Goal: Transaction & Acquisition: Subscribe to service/newsletter

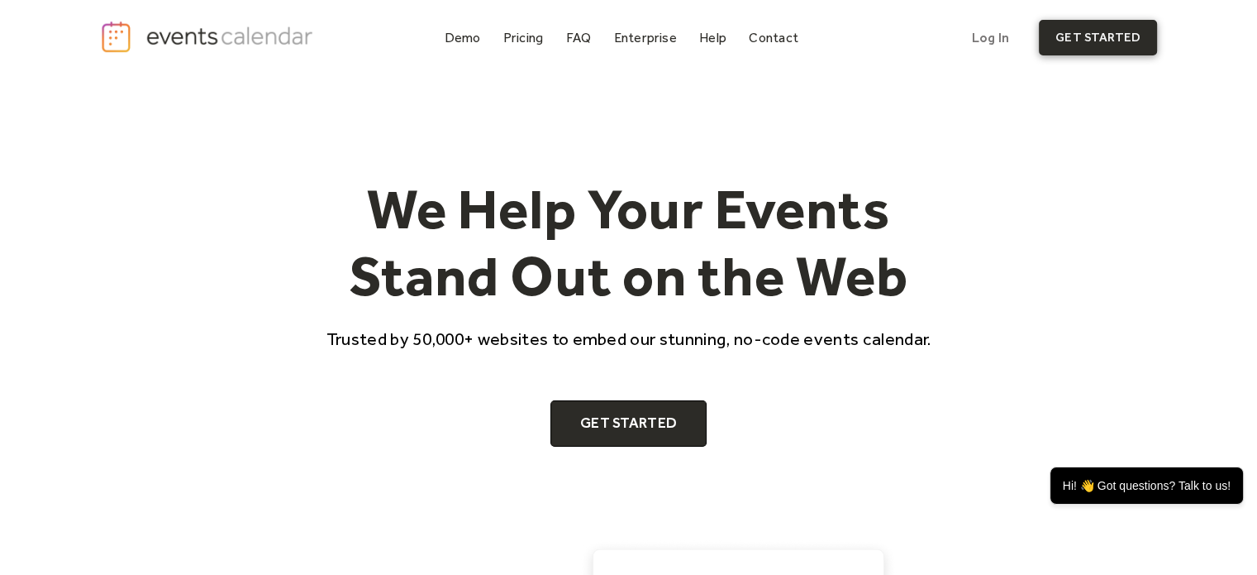
click at [1118, 36] on link "get started" at bounding box center [1098, 38] width 118 height 36
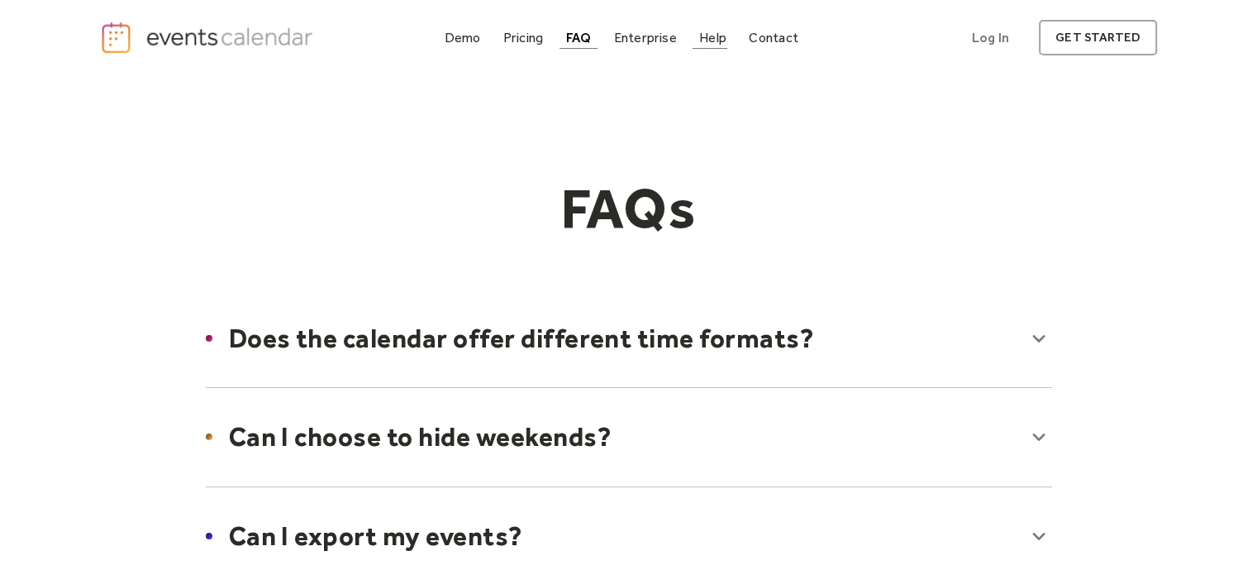
click at [708, 42] on div "Help" at bounding box center [712, 37] width 27 height 9
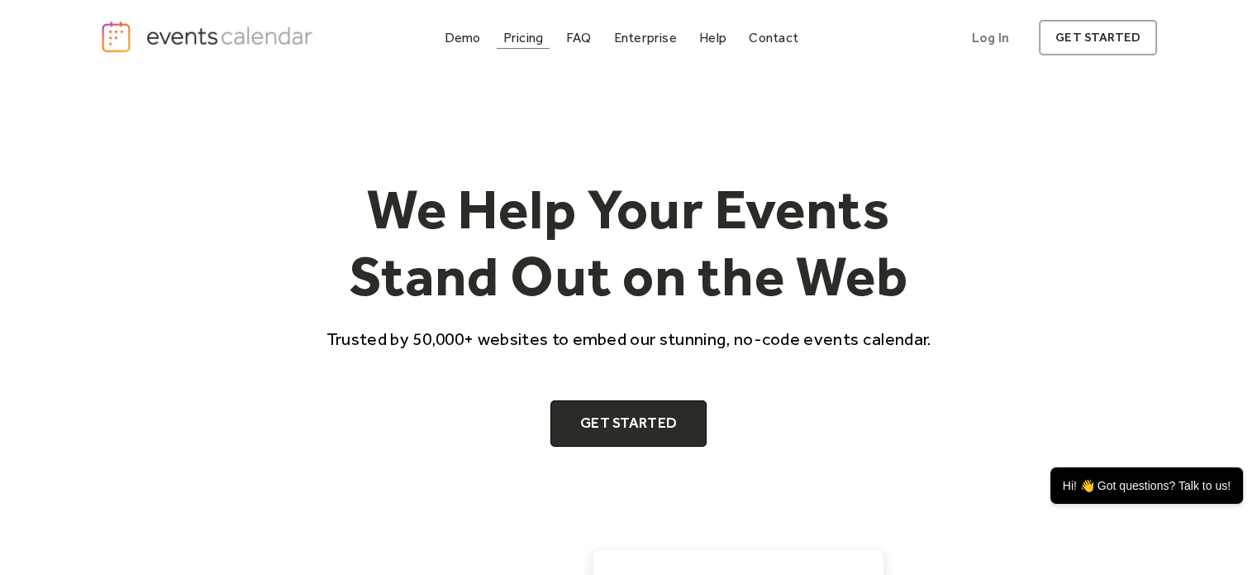
click at [514, 38] on div "Pricing" at bounding box center [523, 37] width 41 height 9
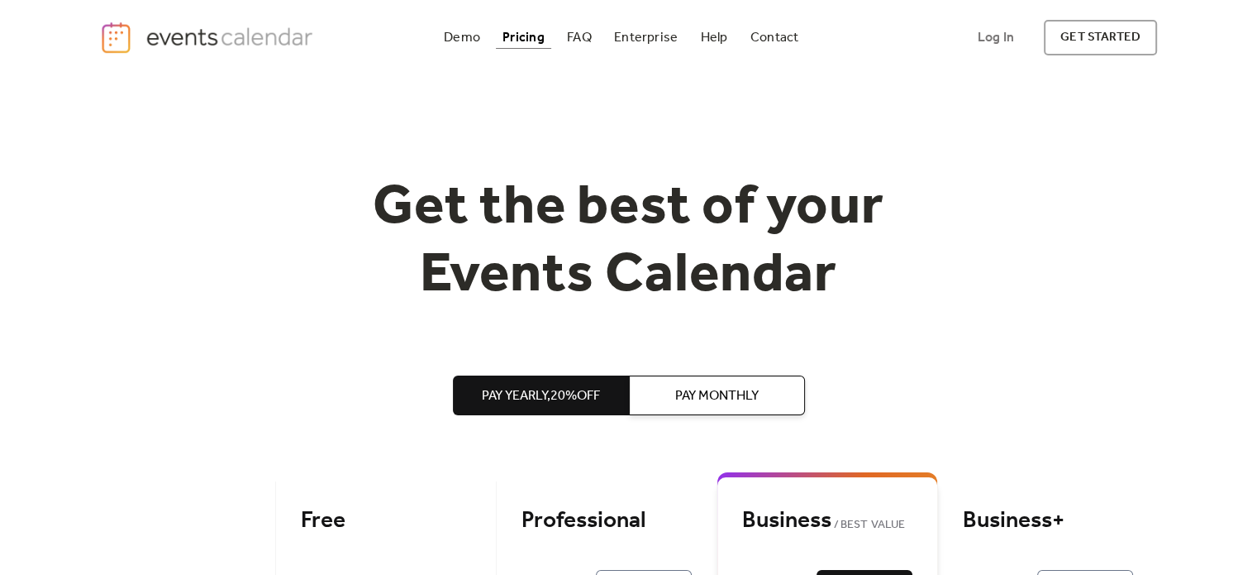
click at [568, 506] on div "Professional" at bounding box center [607, 520] width 170 height 29
